Goal: Information Seeking & Learning: Compare options

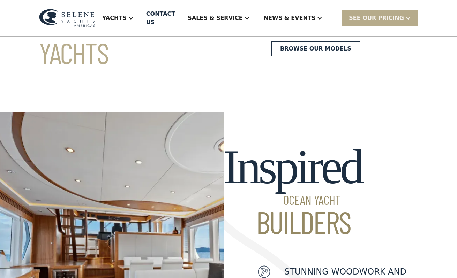
scroll to position [126, 0]
click at [127, 20] on div "Yachts" at bounding box center [114, 18] width 24 height 8
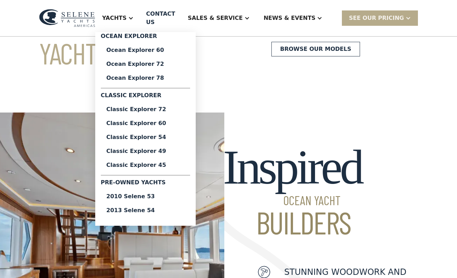
scroll to position [0, 0]
click at [126, 53] on div "Ocean Explorer 60" at bounding box center [145, 50] width 78 height 6
click at [164, 163] on div "Classic Explorer 45" at bounding box center [145, 166] width 78 height 6
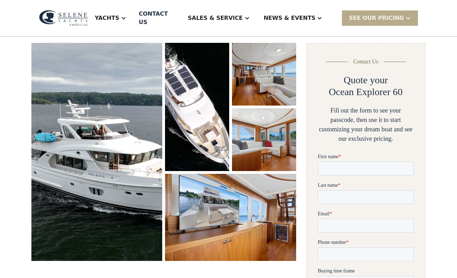
scroll to position [106, 0]
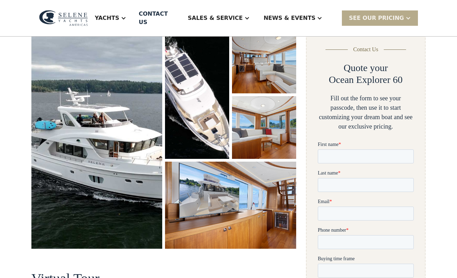
click at [65, 103] on img "open lightbox" at bounding box center [96, 140] width 131 height 218
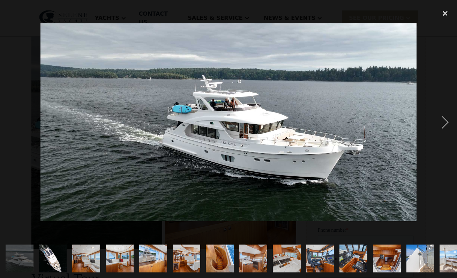
scroll to position [107, 0]
click at [442, 133] on div "next image" at bounding box center [445, 123] width 24 height 234
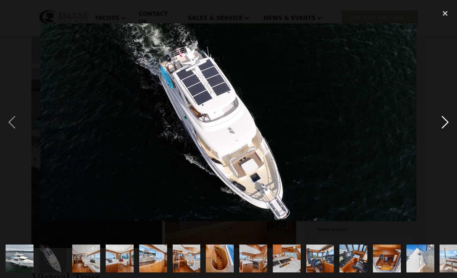
click at [438, 136] on div "next image" at bounding box center [445, 123] width 24 height 234
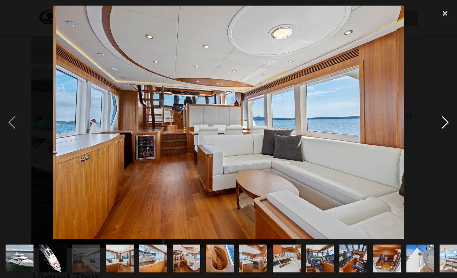
click at [437, 138] on div "next image" at bounding box center [445, 123] width 24 height 234
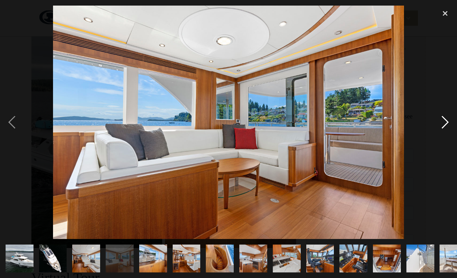
click at [436, 137] on div "next image" at bounding box center [445, 123] width 24 height 234
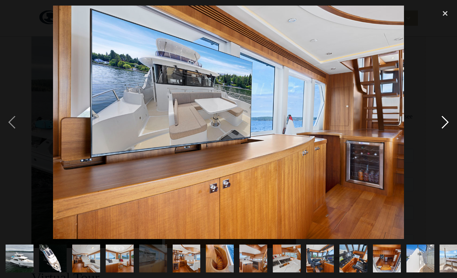
click at [446, 130] on div "next image" at bounding box center [445, 123] width 24 height 234
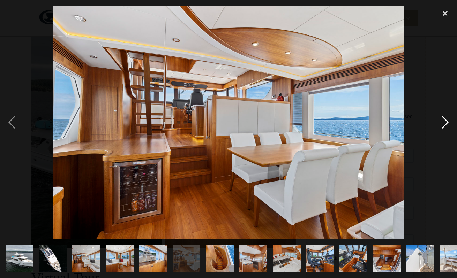
click at [442, 140] on div "next image" at bounding box center [445, 123] width 24 height 234
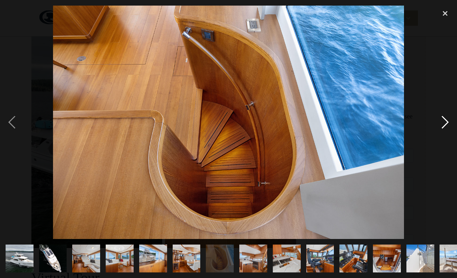
click at [438, 139] on div "next image" at bounding box center [445, 123] width 24 height 234
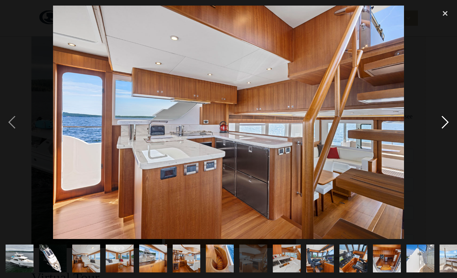
click at [435, 139] on div "next image" at bounding box center [445, 123] width 24 height 234
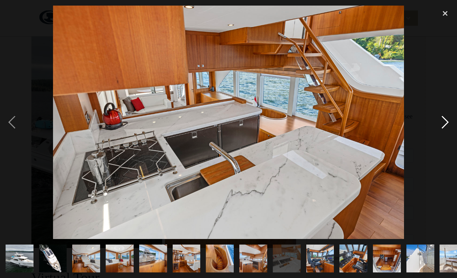
scroll to position [0, 0]
click at [435, 139] on div "next image" at bounding box center [445, 123] width 24 height 234
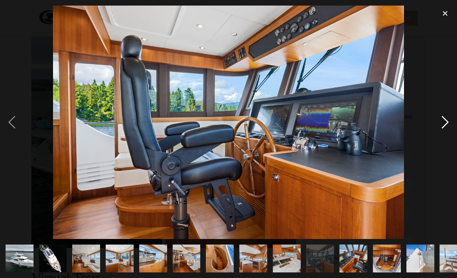
click at [439, 135] on div "next image" at bounding box center [445, 123] width 24 height 234
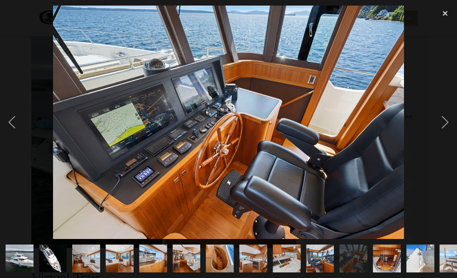
click at [430, 147] on div at bounding box center [228, 123] width 457 height 234
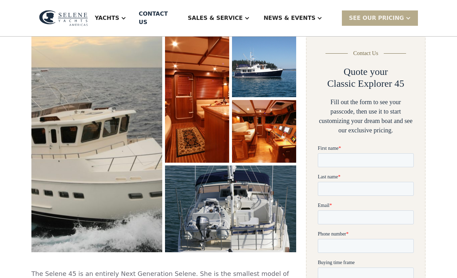
scroll to position [115, 0]
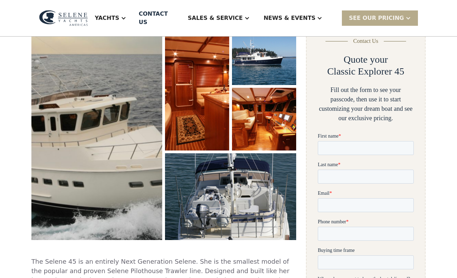
click at [51, 98] on img "open lightbox" at bounding box center [96, 132] width 133 height 222
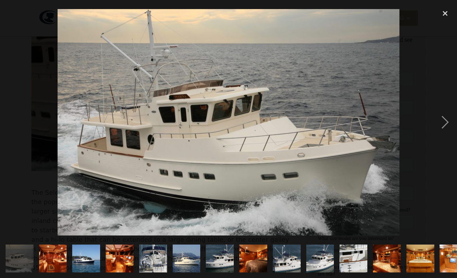
scroll to position [185, 0]
click at [440, 132] on div "next image" at bounding box center [445, 123] width 24 height 234
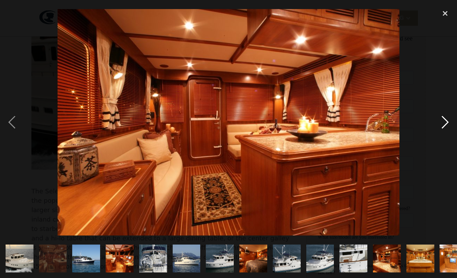
scroll to position [0, 0]
click at [437, 138] on div "next image" at bounding box center [445, 123] width 24 height 234
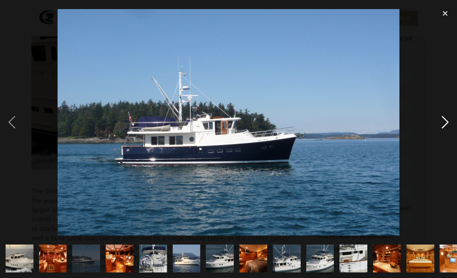
click at [440, 136] on div "next image" at bounding box center [445, 123] width 24 height 234
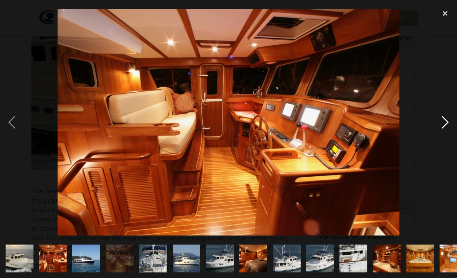
click at [441, 136] on div "next image" at bounding box center [445, 123] width 24 height 234
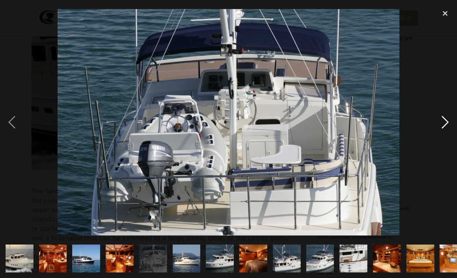
click at [443, 132] on div "next image" at bounding box center [445, 123] width 24 height 234
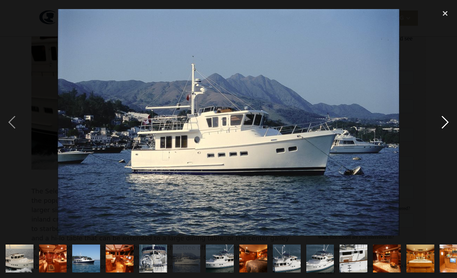
click at [442, 132] on div "next image" at bounding box center [445, 123] width 24 height 234
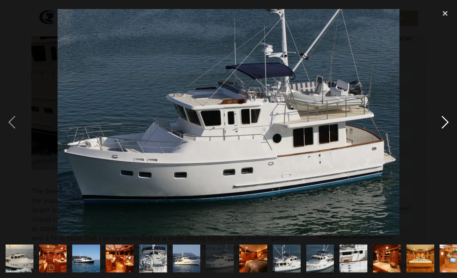
click at [442, 134] on div "next image" at bounding box center [445, 123] width 24 height 234
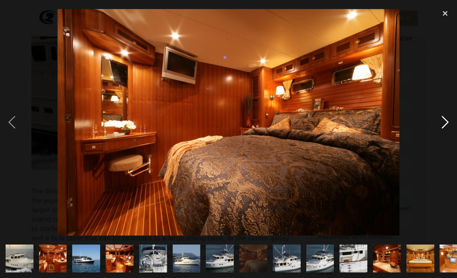
click at [442, 135] on div "next image" at bounding box center [445, 123] width 24 height 234
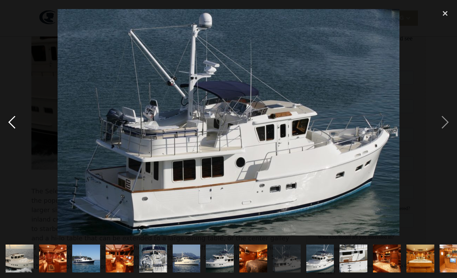
click at [18, 128] on div "previous image" at bounding box center [12, 123] width 24 height 234
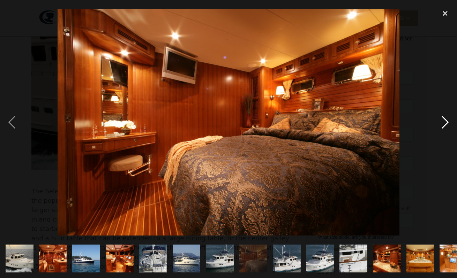
click at [442, 130] on div "next image" at bounding box center [445, 123] width 24 height 234
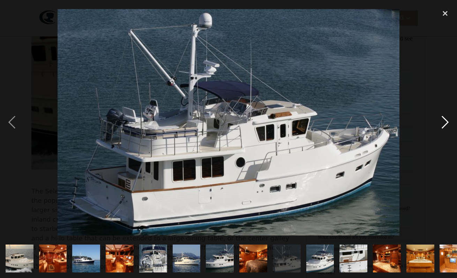
click at [442, 130] on div "next image" at bounding box center [445, 123] width 24 height 234
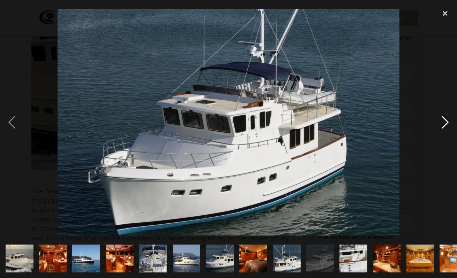
click at [442, 133] on div "next image" at bounding box center [445, 123] width 24 height 234
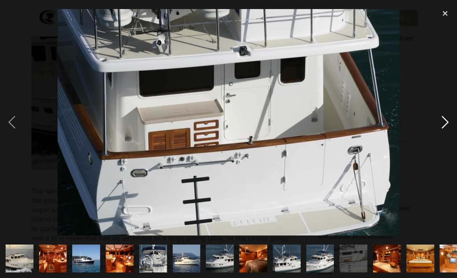
click at [443, 134] on div "next image" at bounding box center [445, 123] width 24 height 234
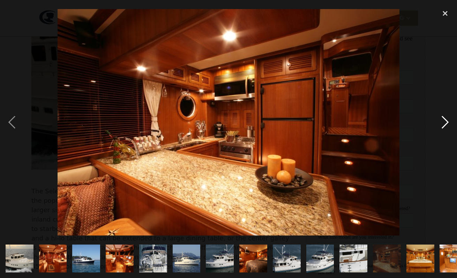
click at [443, 133] on div "next image" at bounding box center [445, 123] width 24 height 234
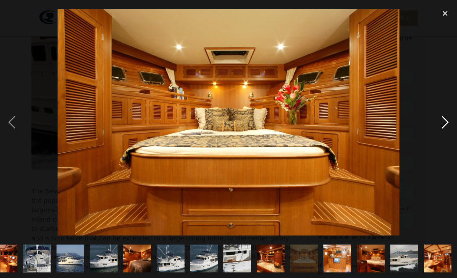
scroll to position [0, 170]
click at [443, 132] on div "next image" at bounding box center [445, 123] width 24 height 234
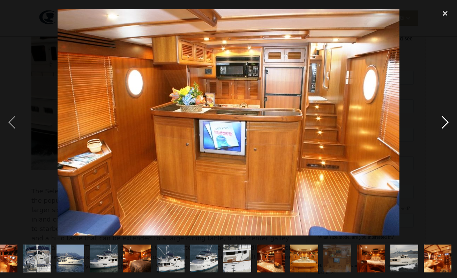
click at [443, 135] on div "next image" at bounding box center [445, 123] width 24 height 234
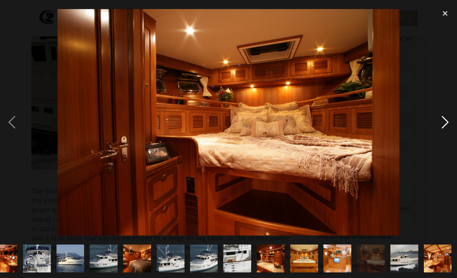
click at [443, 135] on div "next image" at bounding box center [445, 123] width 24 height 234
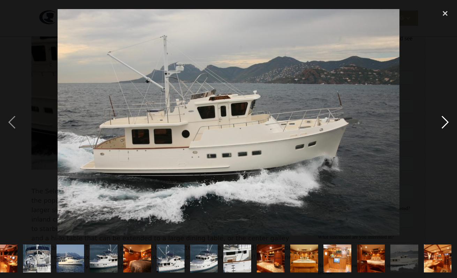
click at [443, 135] on div "next image" at bounding box center [445, 123] width 24 height 234
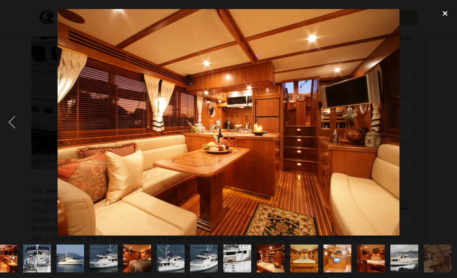
click at [448, 16] on div "close lightbox" at bounding box center [445, 13] width 24 height 15
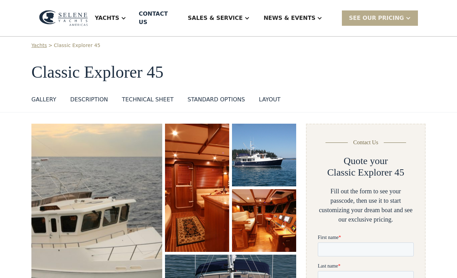
scroll to position [0, 0]
